Goal: Navigation & Orientation: Find specific page/section

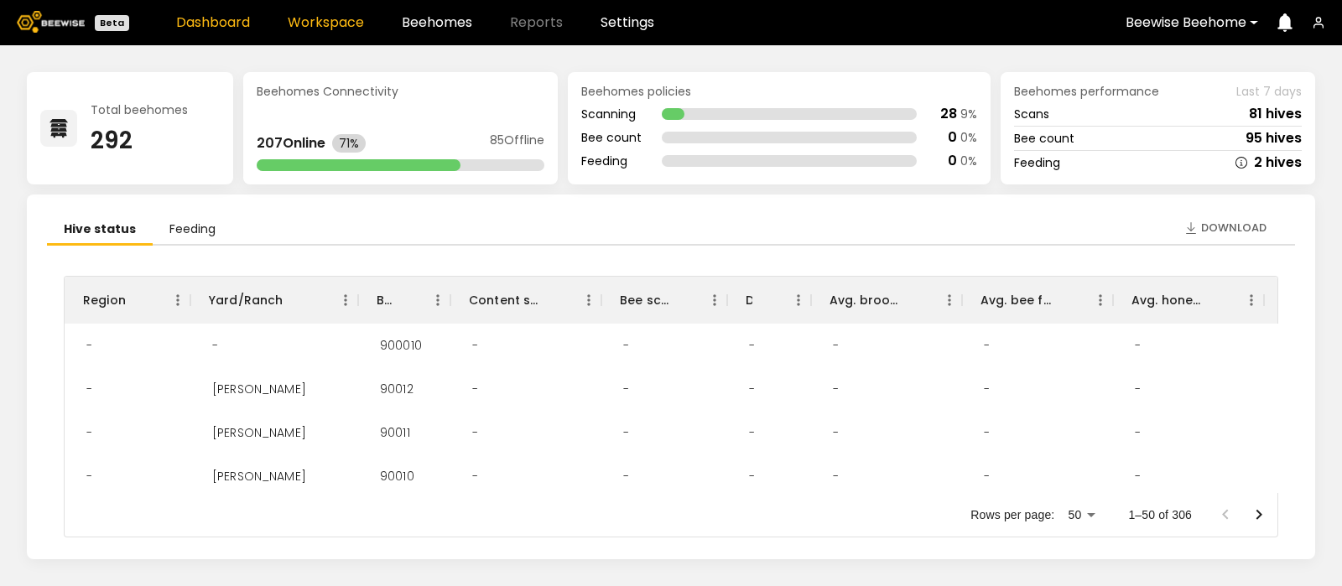
click at [309, 21] on link "Workspace" at bounding box center [326, 22] width 76 height 13
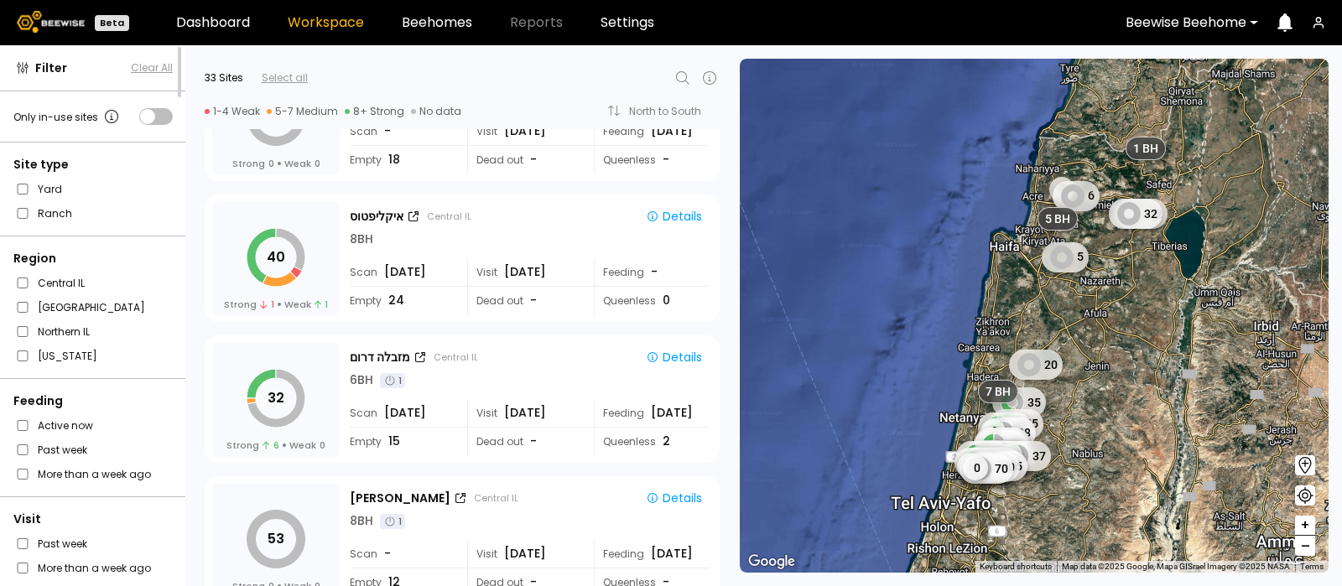
scroll to position [3330, 0]
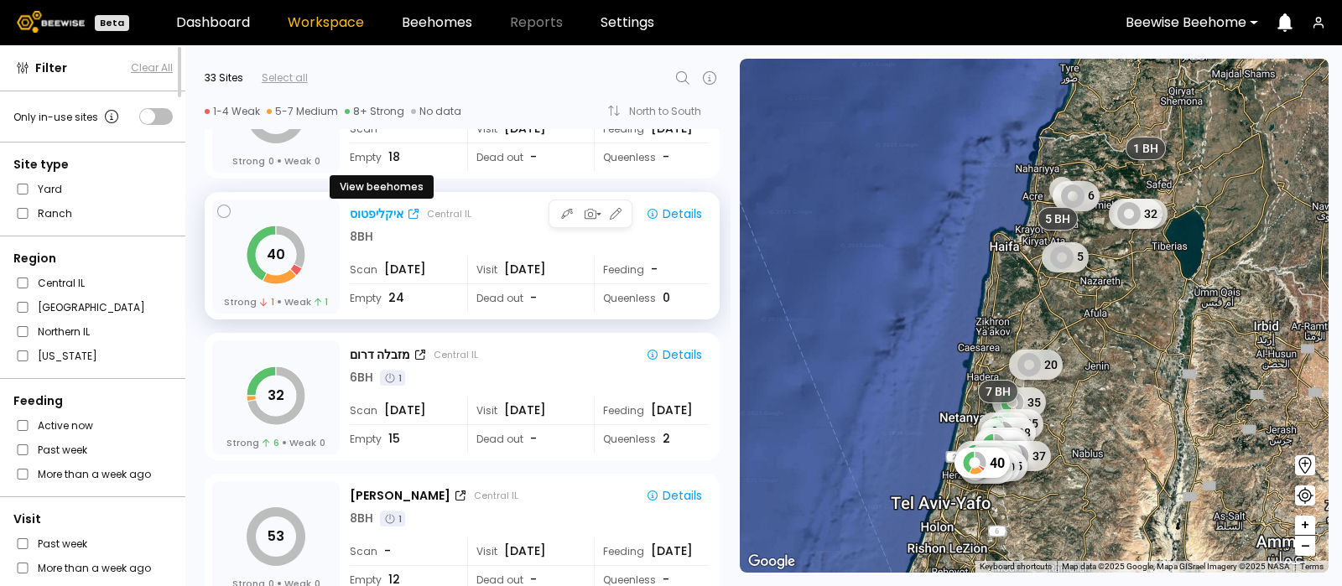
click at [378, 206] on div "איקליפטוס" at bounding box center [377, 215] width 54 height 18
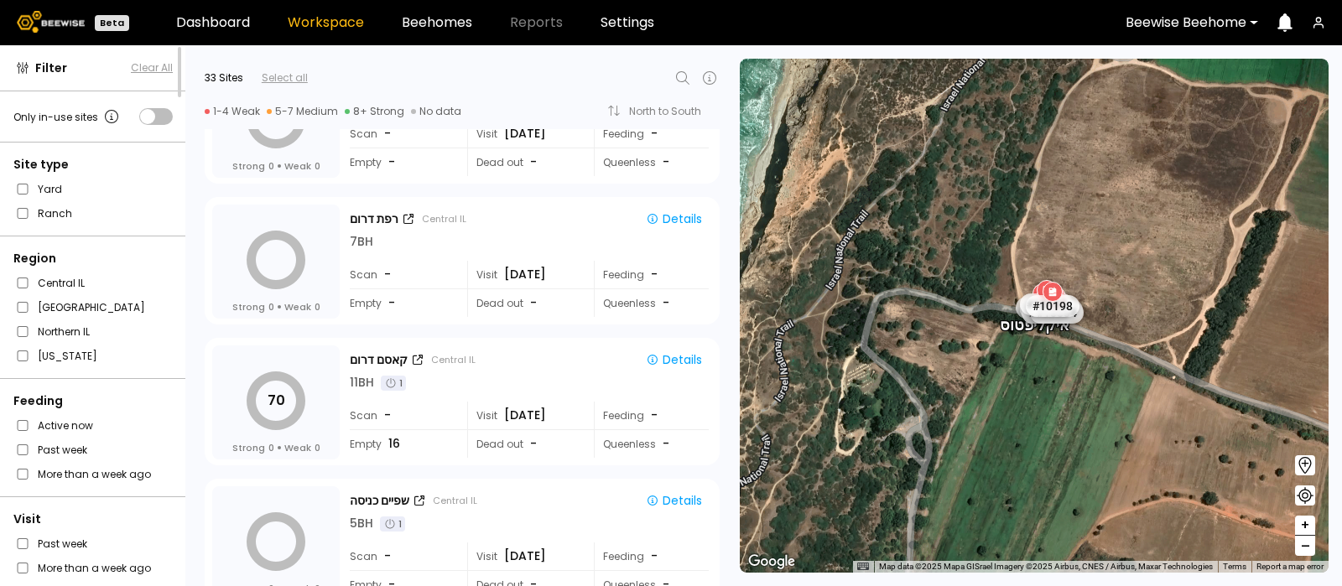
scroll to position [4207, 0]
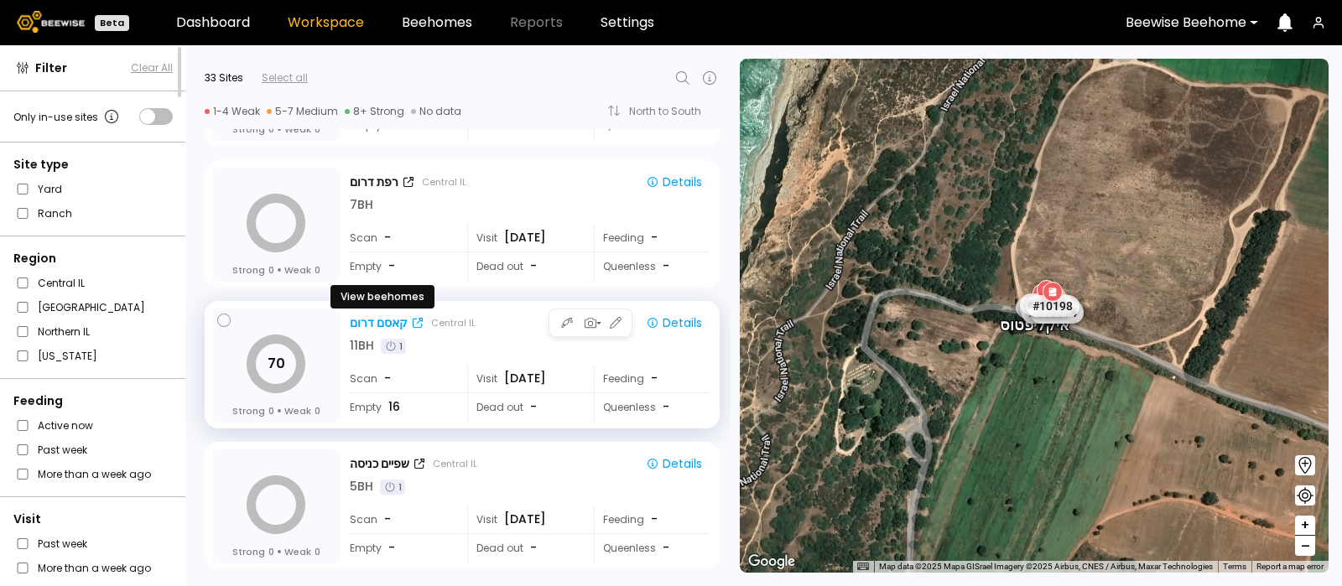
click at [377, 315] on div "קאסם דרום" at bounding box center [379, 324] width 58 height 18
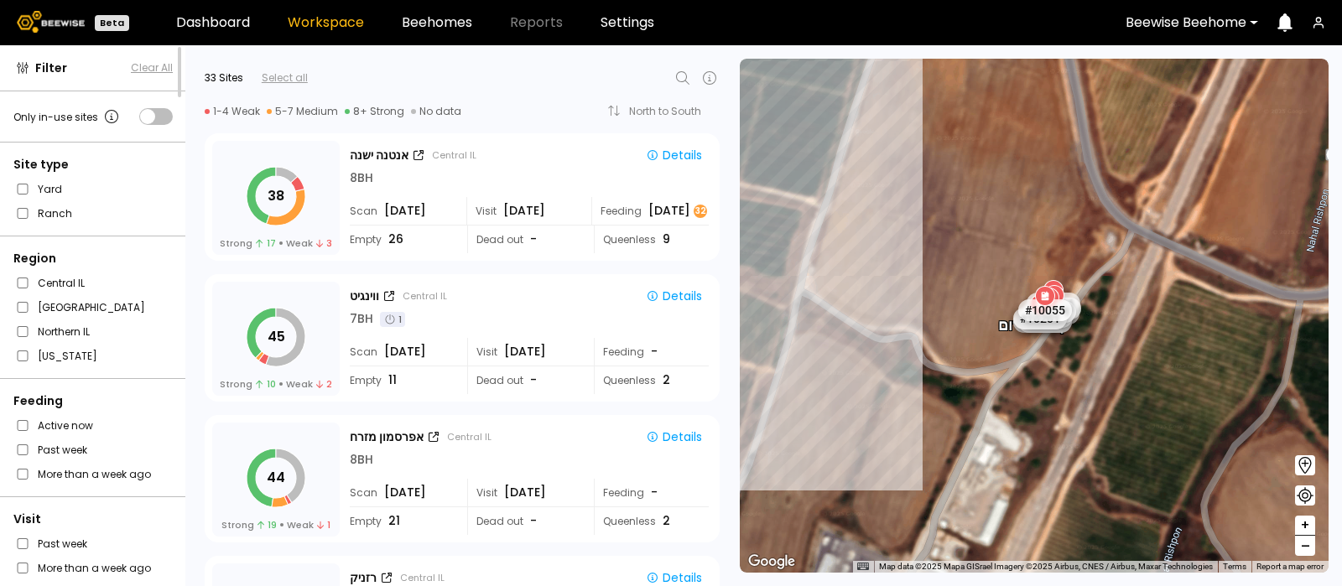
scroll to position [2537, 0]
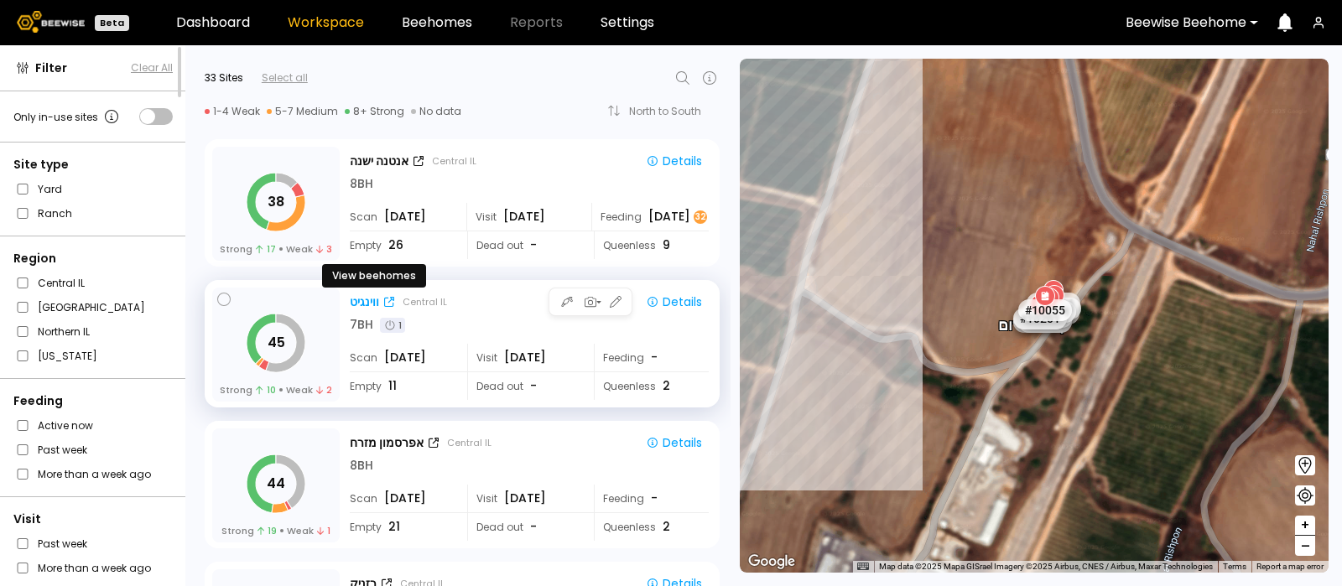
click at [367, 295] on div "ווינגיט" at bounding box center [364, 303] width 29 height 18
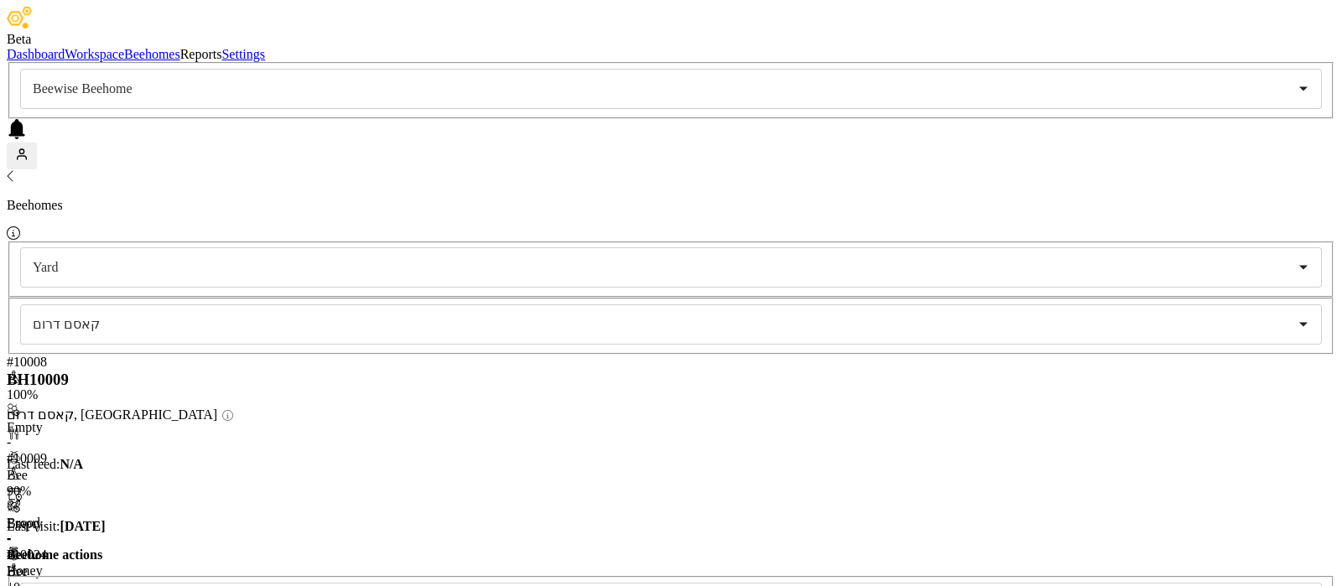
click at [70, 435] on div "-" at bounding box center [117, 442] width 221 height 15
click at [44, 548] on div "# 10024 100 % Empty - Bee - Brood - Honey -" at bounding box center [117, 596] width 221 height 96
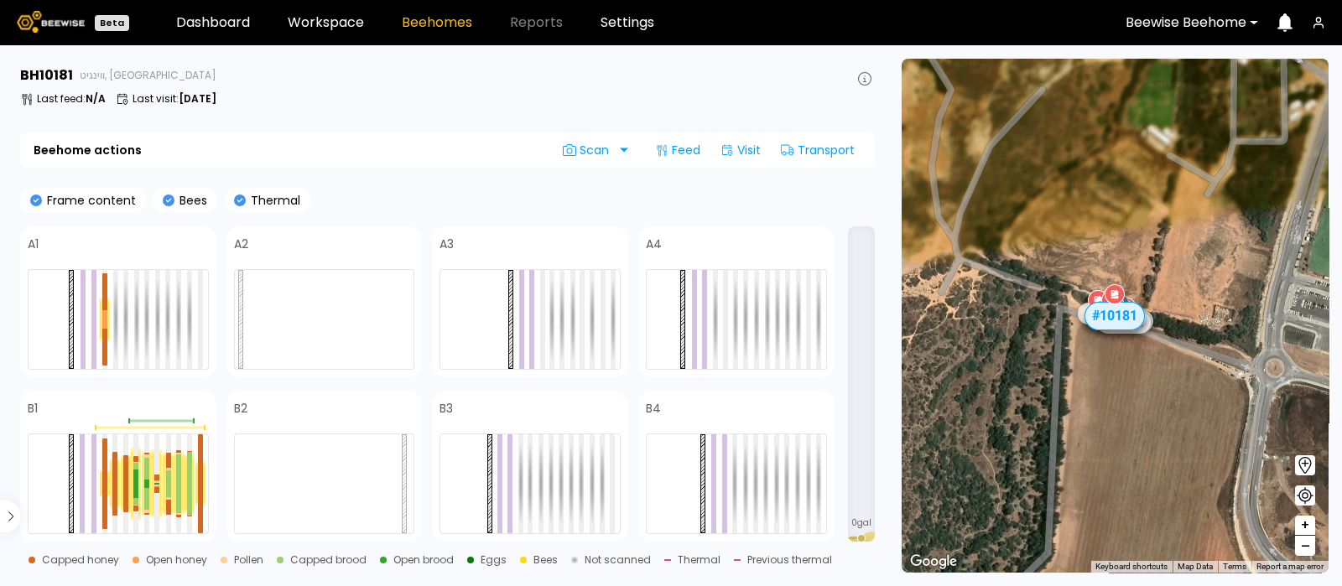
click at [424, 190] on div "Frame content Bees Thermal" at bounding box center [447, 200] width 855 height 25
click at [201, 484] on div at bounding box center [200, 484] width 5 height 0
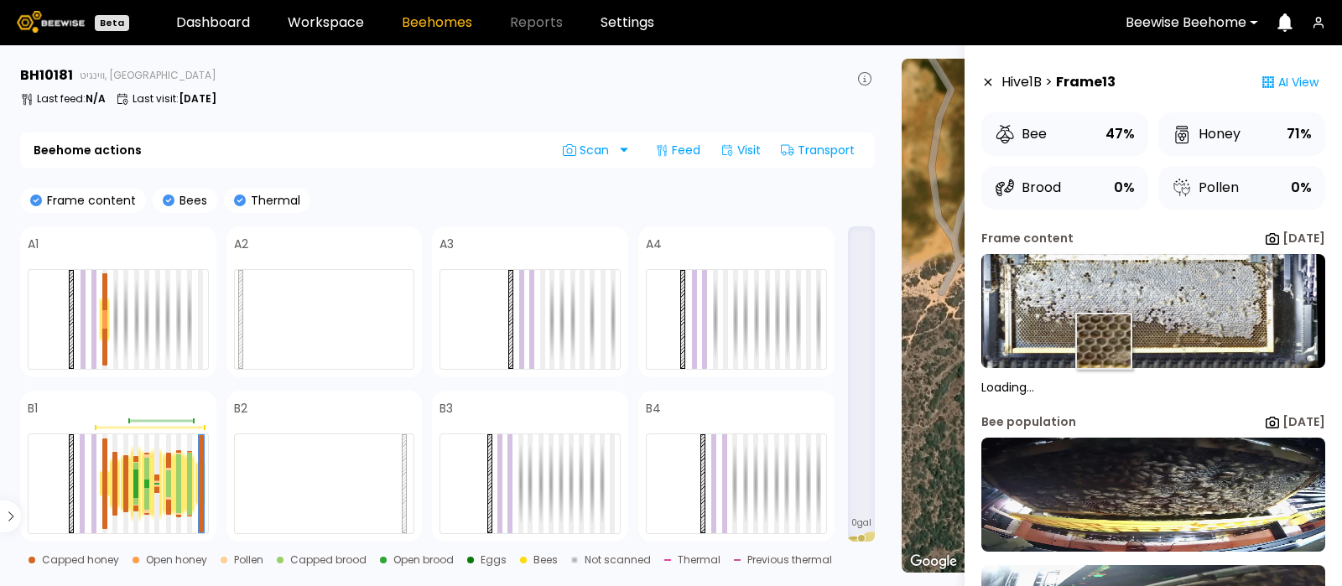
click at [1103, 341] on img at bounding box center [1154, 311] width 344 height 114
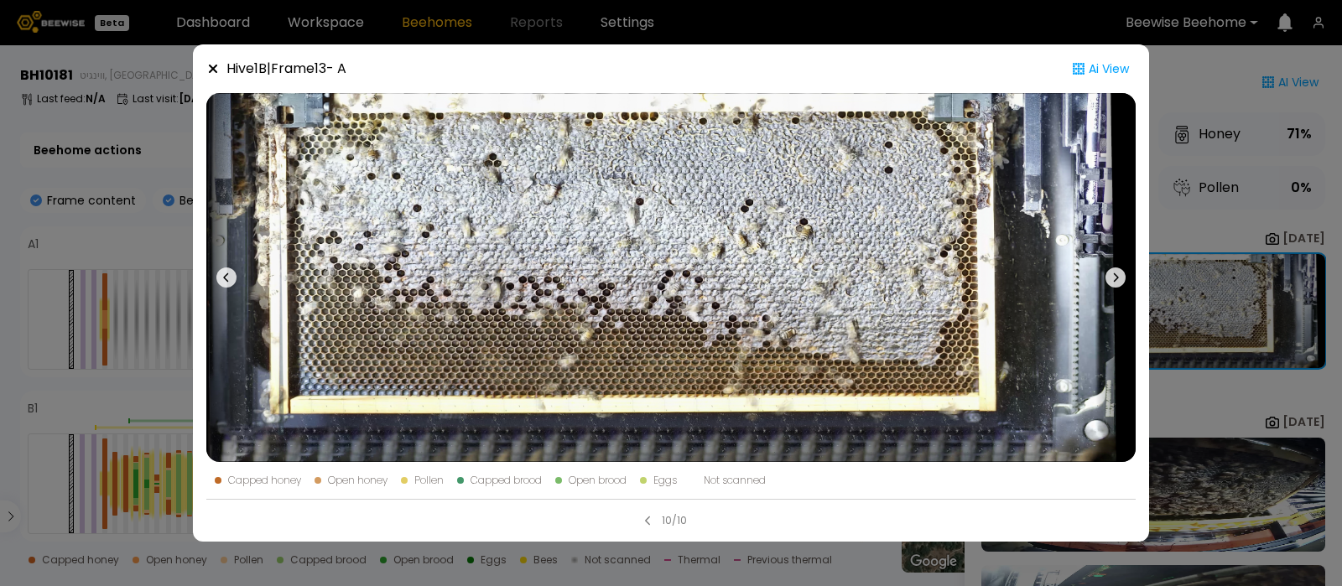
click at [1107, 275] on icon at bounding box center [1116, 278] width 20 height 20
click at [1115, 276] on icon at bounding box center [1116, 278] width 20 height 20
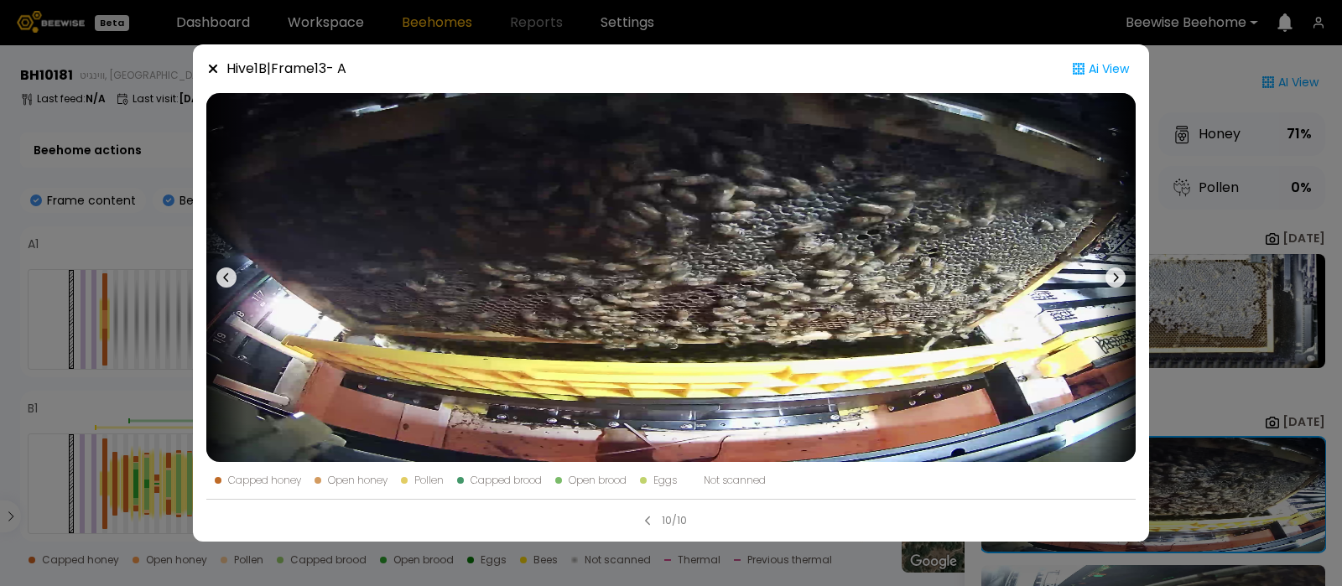
click at [214, 70] on icon at bounding box center [213, 69] width 8 height 8
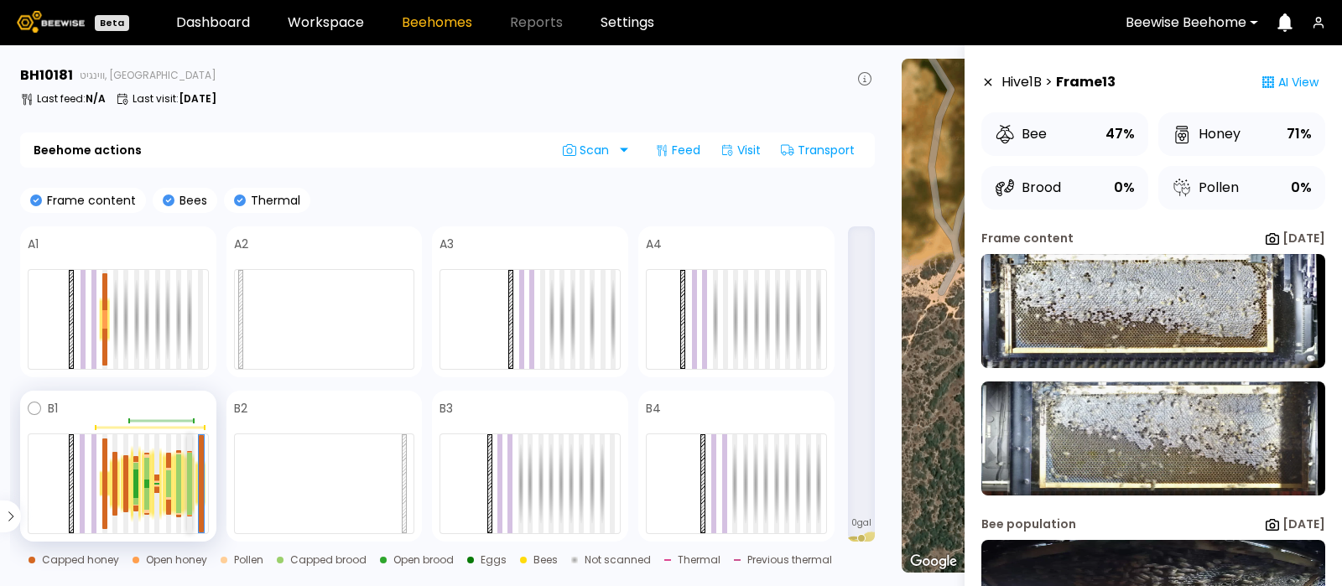
click at [187, 477] on div at bounding box center [189, 468] width 5 height 31
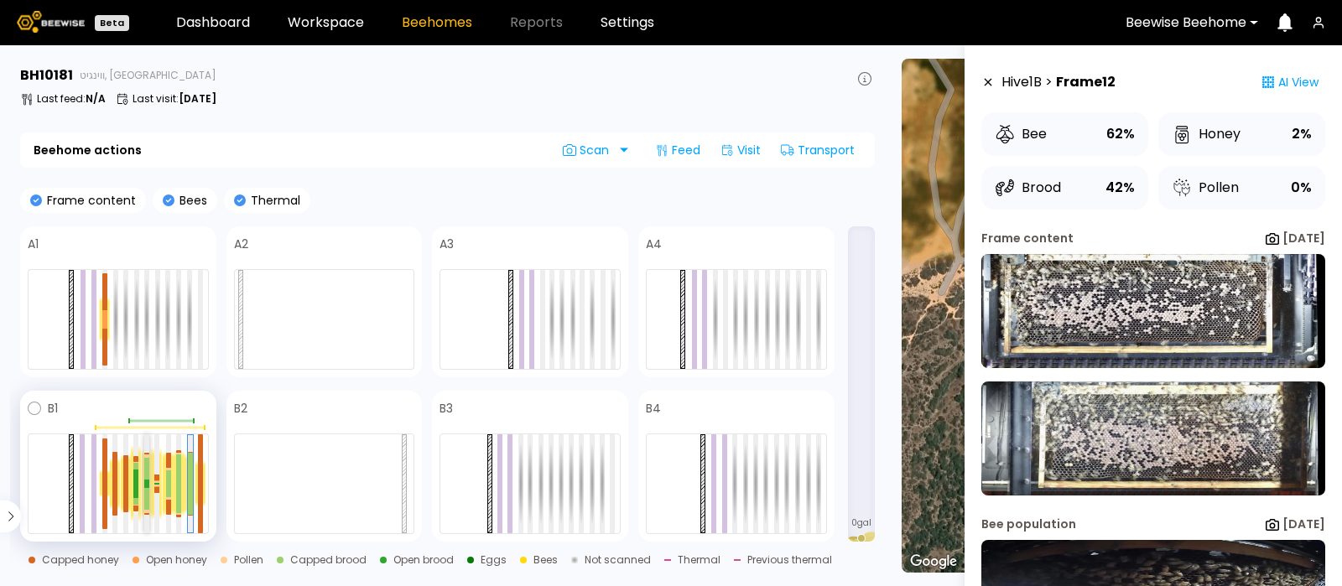
click at [147, 484] on div at bounding box center [146, 486] width 5 height 4
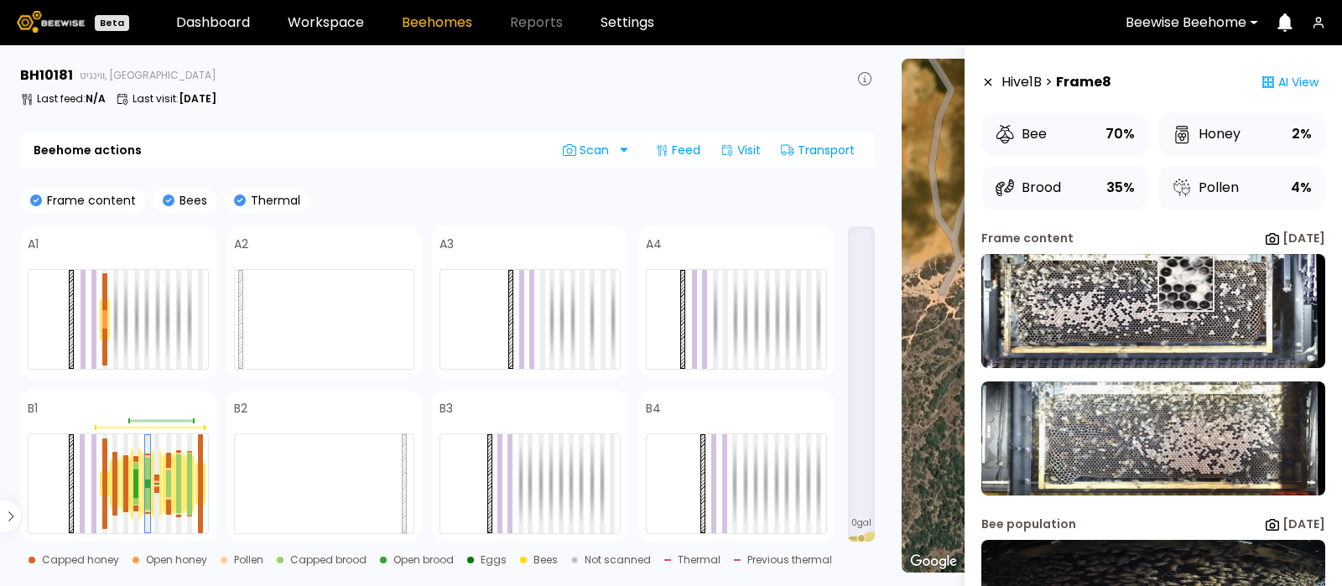
click at [1185, 285] on img at bounding box center [1154, 311] width 344 height 114
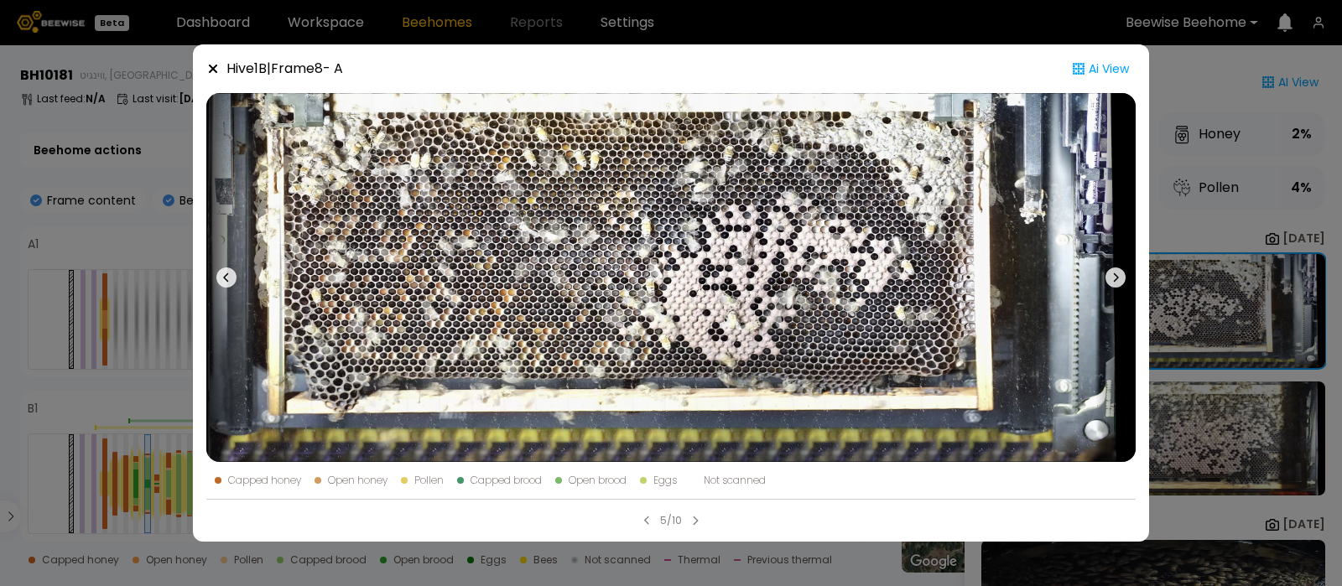
click at [1110, 273] on icon at bounding box center [1116, 278] width 20 height 20
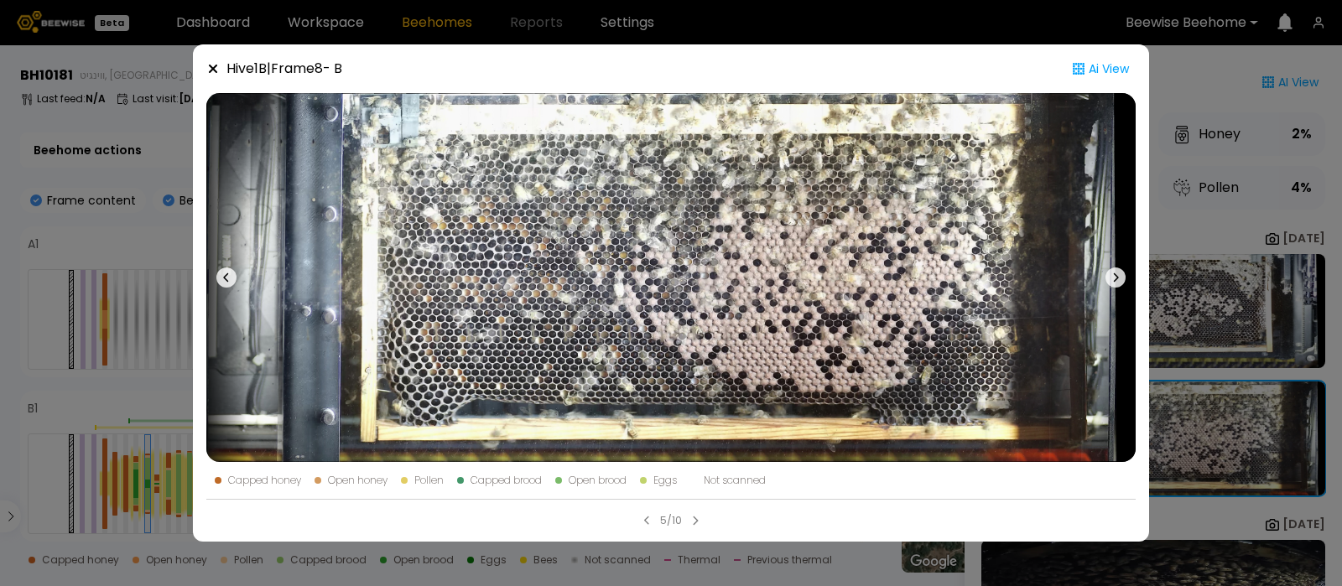
click at [210, 59] on div "Hive 1 B | Frame 8 - B" at bounding box center [274, 69] width 136 height 22
click at [213, 64] on icon at bounding box center [212, 68] width 13 height 13
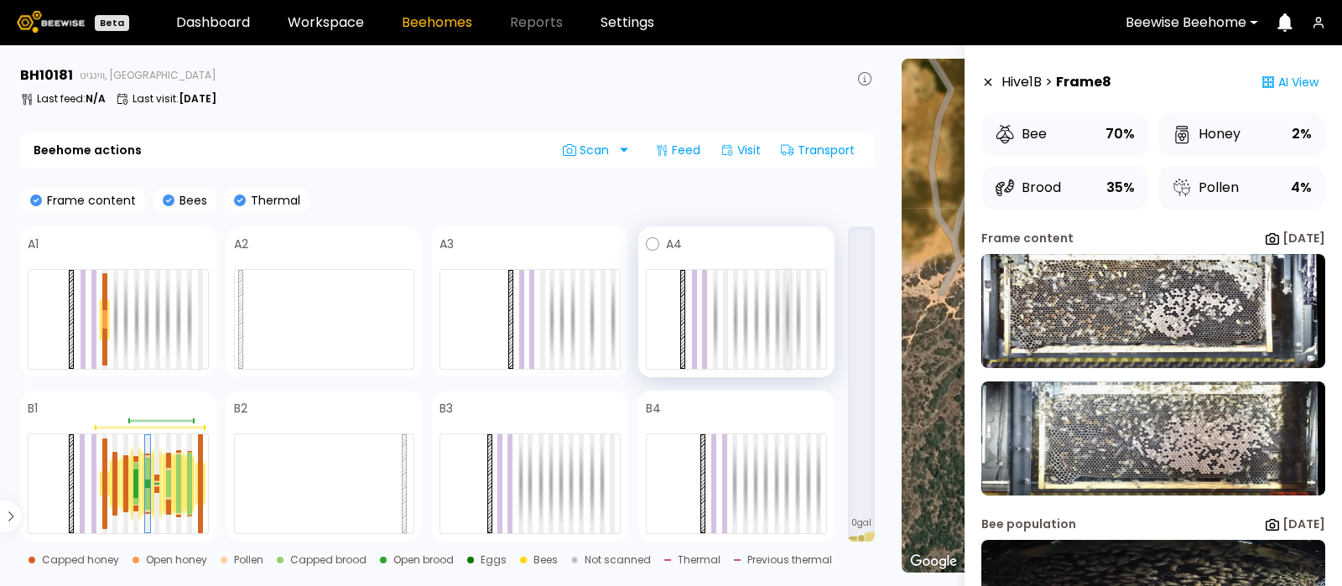
drag, startPoint x: 732, startPoint y: 220, endPoint x: 788, endPoint y: 367, distance: 157.7
click at [788, 367] on div "Frame content Bees Thermal A1 A2 A3 A4 B1 B2 B3 B4 0 gal Capped honey Open hone…" at bounding box center [447, 406] width 855 height 436
click at [187, 473] on div at bounding box center [189, 468] width 5 height 31
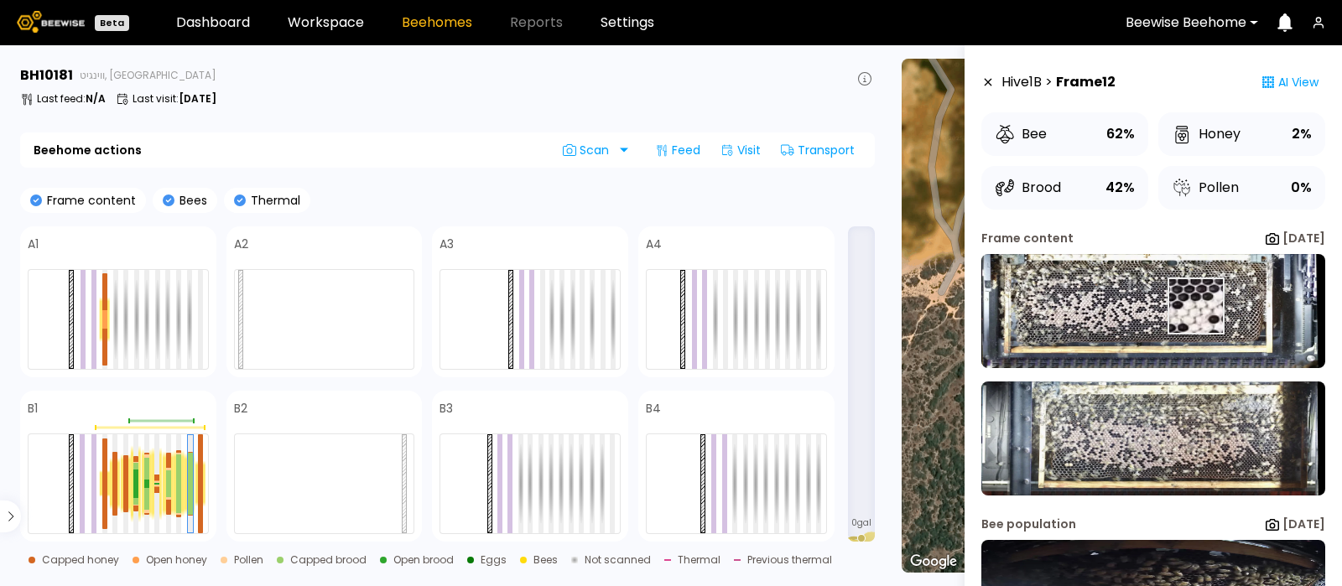
click at [1195, 306] on img at bounding box center [1154, 311] width 344 height 114
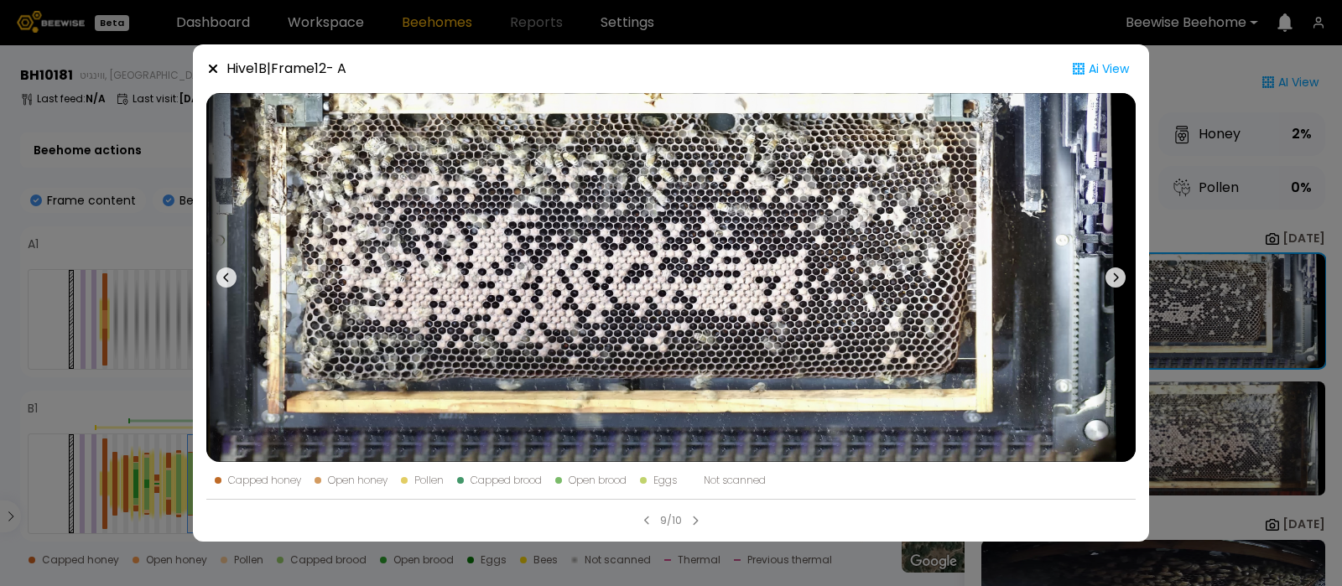
click at [212, 63] on icon at bounding box center [212, 68] width 13 height 13
